Goal: Task Accomplishment & Management: Manage account settings

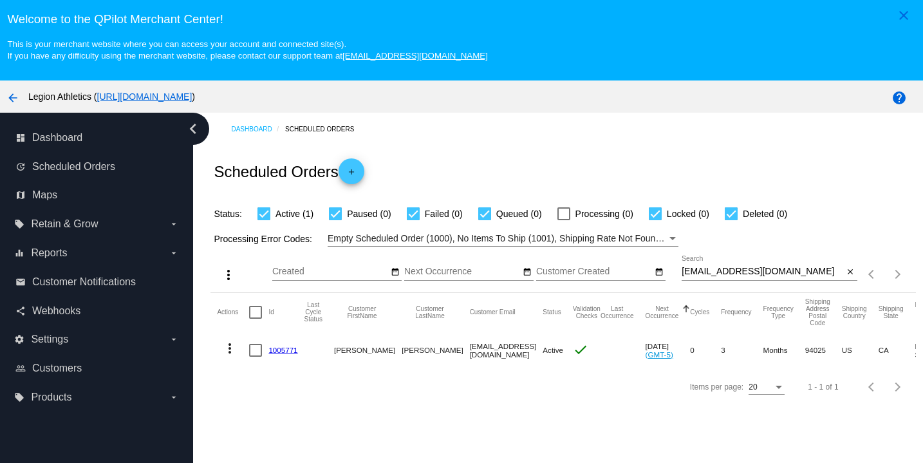
click at [697, 274] on input "[EMAIL_ADDRESS][DOMAIN_NAME]" at bounding box center [763, 272] width 162 height 10
paste input "[EMAIL_ADDRESS][PERSON_NAME][DOMAIN_NAME]"
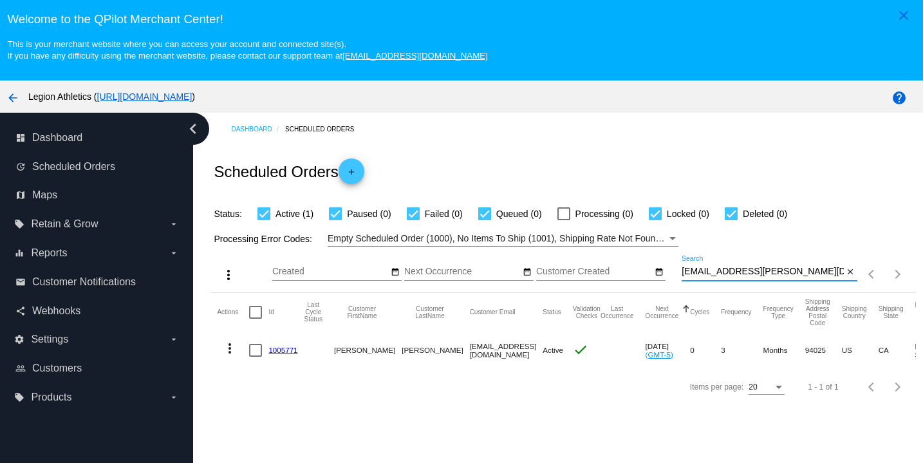
type input "[EMAIL_ADDRESS][PERSON_NAME][DOMAIN_NAME]"
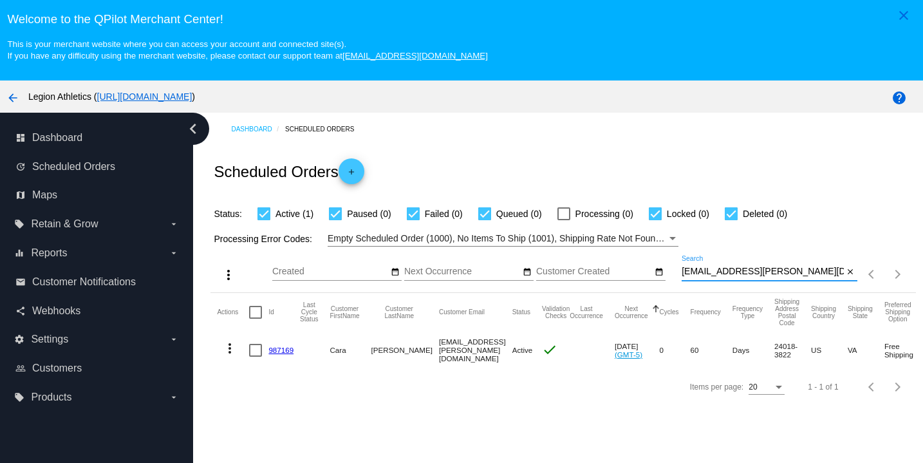
click at [272, 354] on link "987169" at bounding box center [281, 350] width 25 height 8
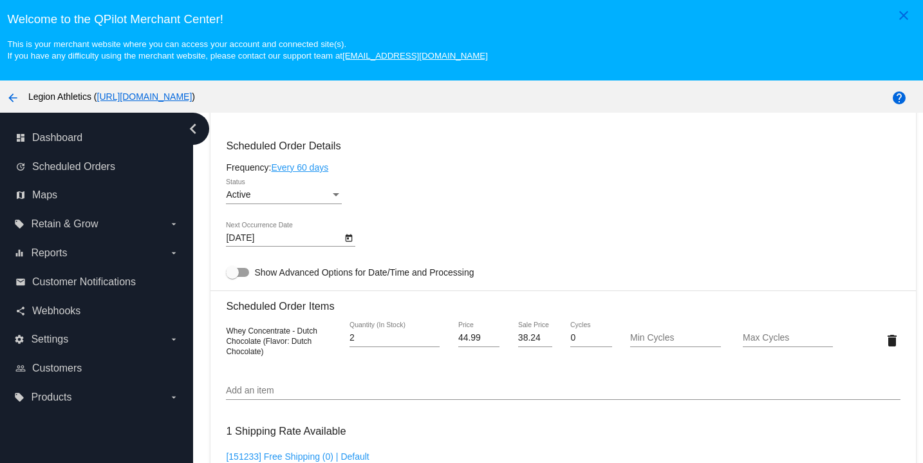
scroll to position [618, 0]
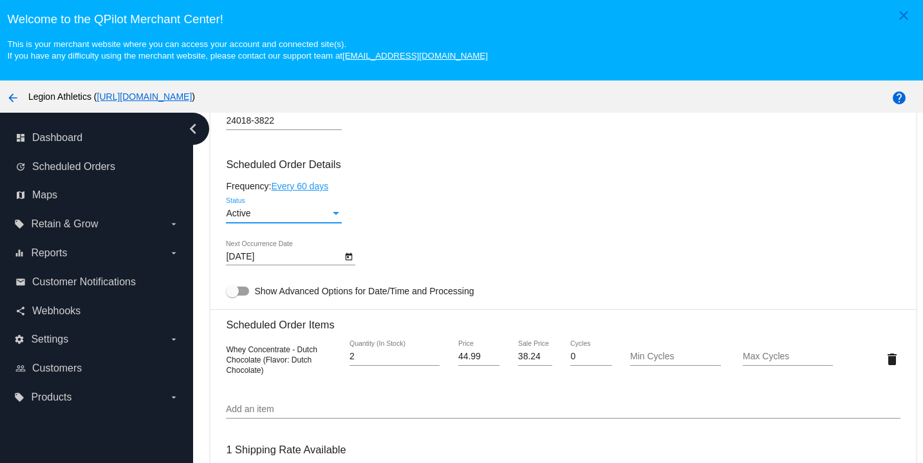
click at [294, 219] on div "Active" at bounding box center [278, 214] width 104 height 10
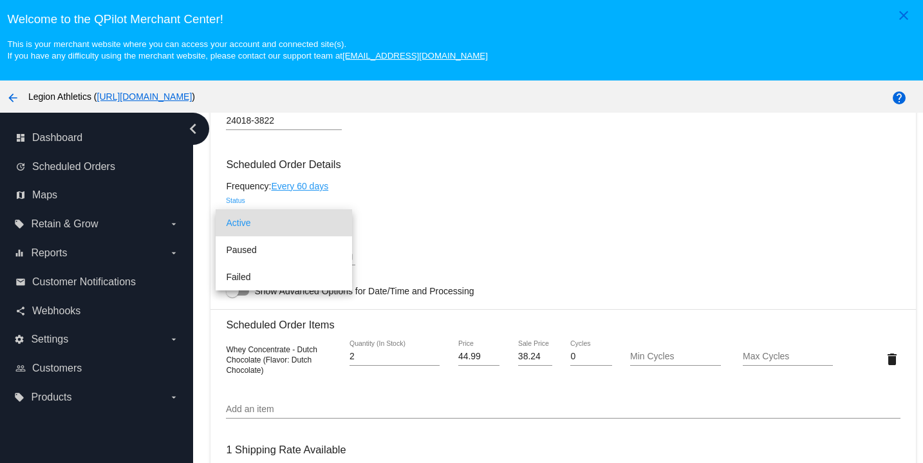
click at [402, 219] on div at bounding box center [461, 231] width 923 height 463
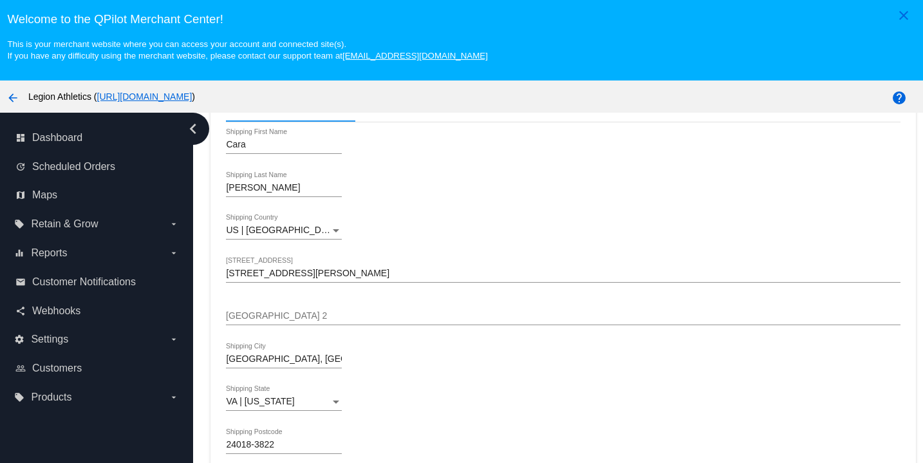
scroll to position [0, 0]
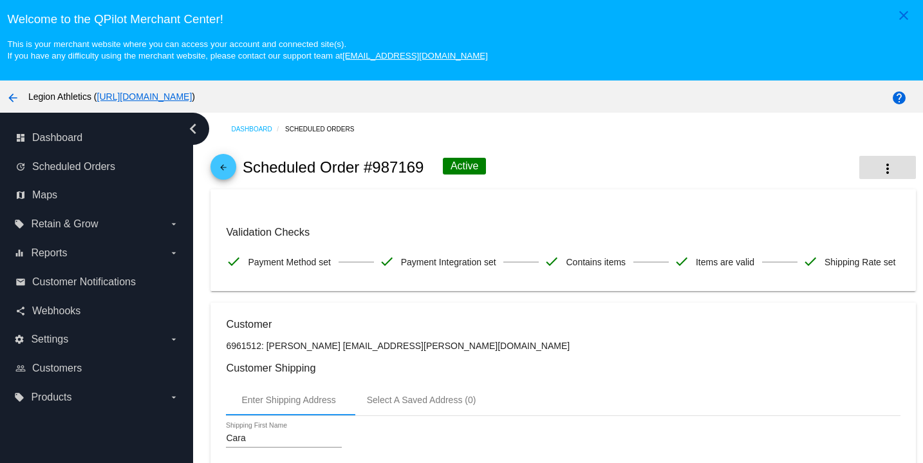
click at [879, 166] on button "more_vert" at bounding box center [888, 167] width 57 height 23
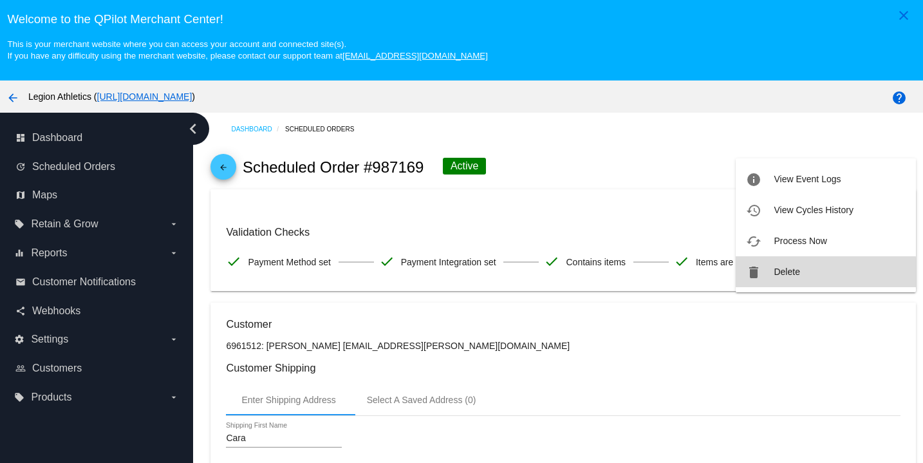
click at [797, 276] on span "Delete" at bounding box center [787, 272] width 26 height 10
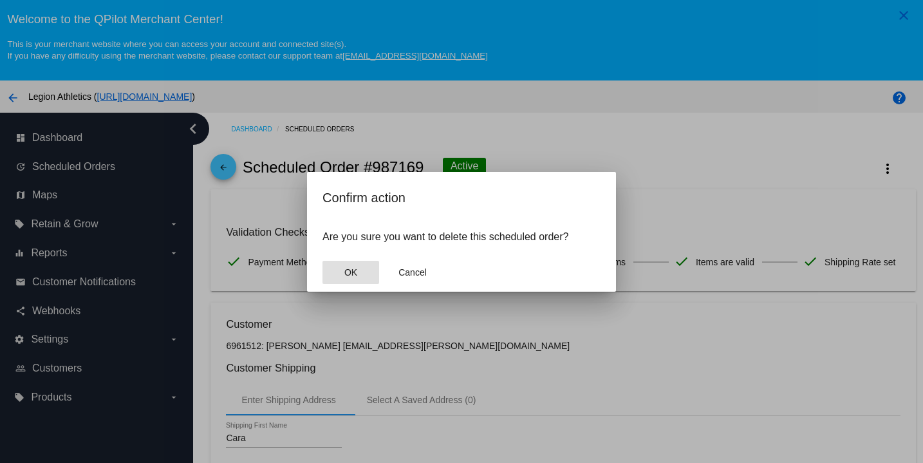
click at [326, 269] on button "OK" at bounding box center [351, 272] width 57 height 23
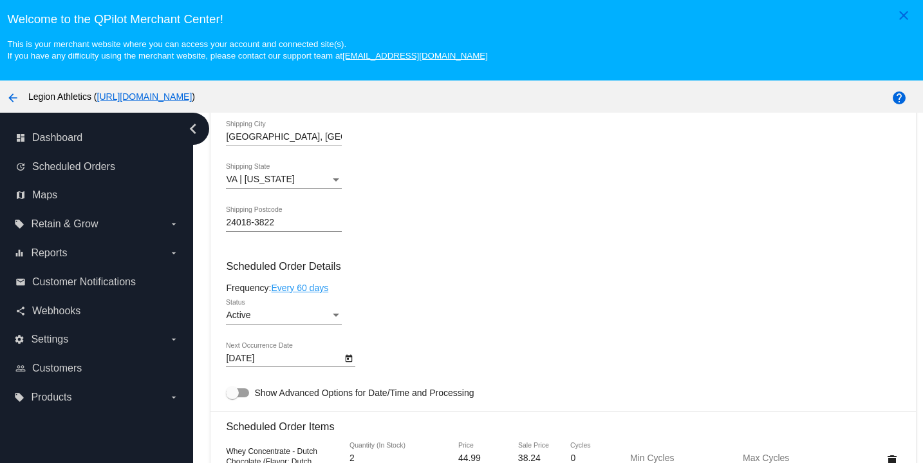
scroll to position [1090, 0]
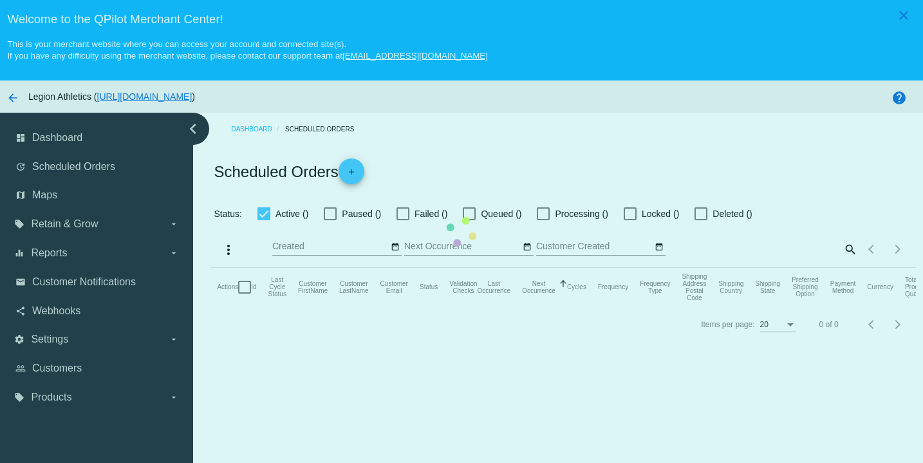
checkbox input "true"
